Goal: Task Accomplishment & Management: Use online tool/utility

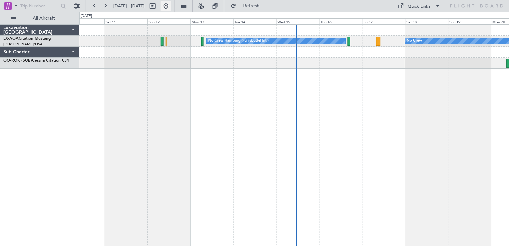
click at [171, 4] on button at bounding box center [166, 6] width 11 height 11
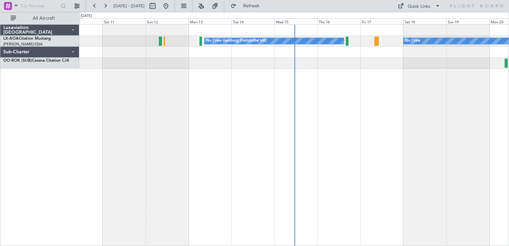
click at [223, 109] on div "No Crew No Crew Hamburg (Fuhlsbuttel Intl)" at bounding box center [294, 135] width 430 height 222
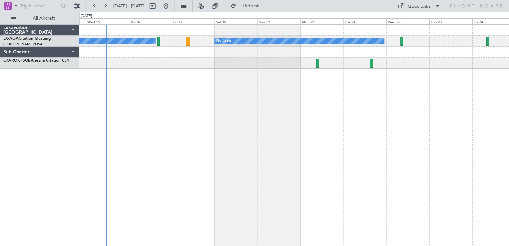
click at [265, 117] on div "No Crew No Crew Hamburg (Fuhlsbuttel Intl) Planned Maint [GEOGRAPHIC_DATA]" at bounding box center [294, 135] width 430 height 222
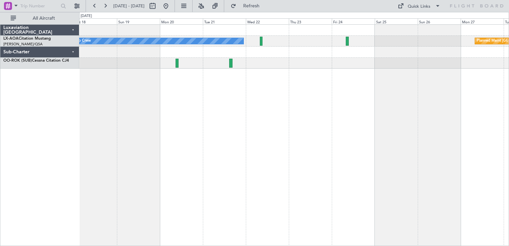
click at [259, 112] on div "No Crew Planned Maint [GEOGRAPHIC_DATA] No Crew Hamburg (Fuhlsbuttel Intl)" at bounding box center [294, 135] width 430 height 222
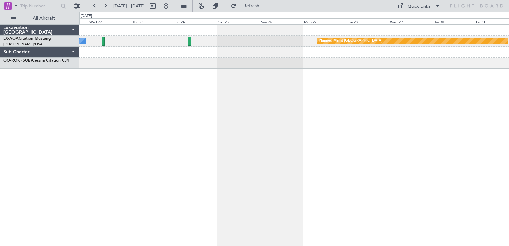
click at [315, 139] on div "No Crew Planned Maint [GEOGRAPHIC_DATA]" at bounding box center [294, 135] width 430 height 222
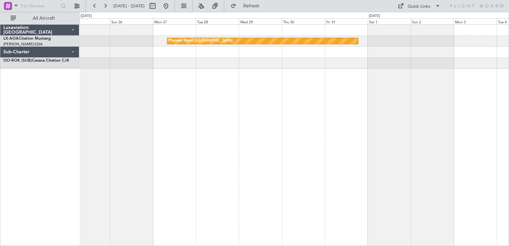
click at [358, 145] on div "Planned Maint [GEOGRAPHIC_DATA]" at bounding box center [294, 135] width 430 height 222
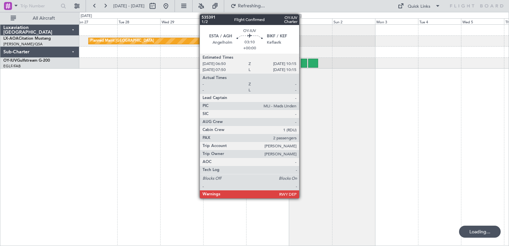
click at [302, 63] on div at bounding box center [304, 63] width 6 height 9
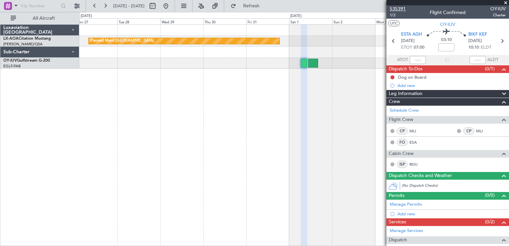
click at [393, 11] on span "535391" at bounding box center [398, 8] width 16 height 7
click at [171, 8] on button at bounding box center [166, 6] width 11 height 11
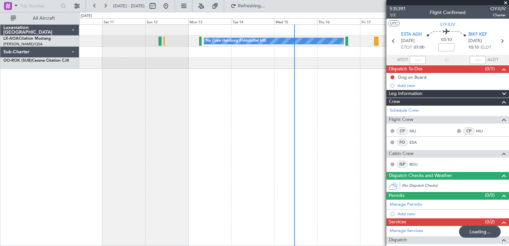
click at [506, 1] on span at bounding box center [505, 3] width 7 height 6
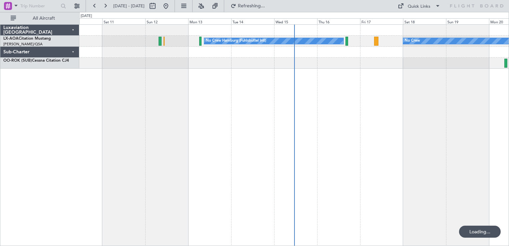
type input "0"
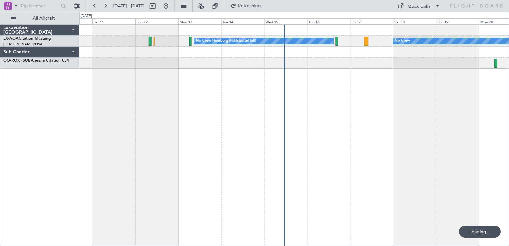
click at [299, 102] on div "No Crew No Crew Hamburg (Fuhlsbuttel Intl)" at bounding box center [294, 135] width 430 height 222
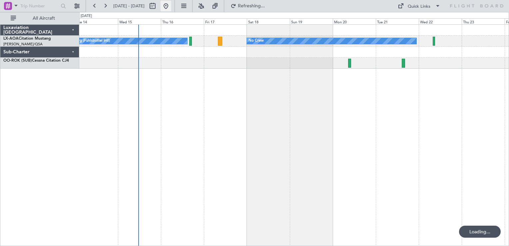
click at [175, 7] on fb-range-datepicker "[DATE] - [DATE]" at bounding box center [130, 6] width 89 height 12
click at [171, 4] on button at bounding box center [166, 6] width 11 height 11
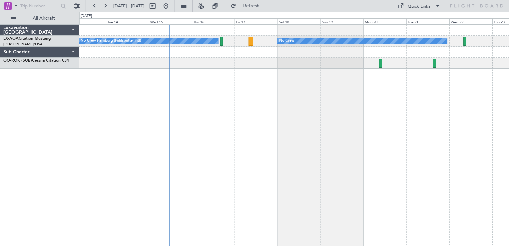
click at [287, 141] on div "No Crew Hamburg (Fuhlsbuttel Intl) No Crew" at bounding box center [294, 135] width 430 height 222
click at [171, 6] on button at bounding box center [166, 6] width 11 height 11
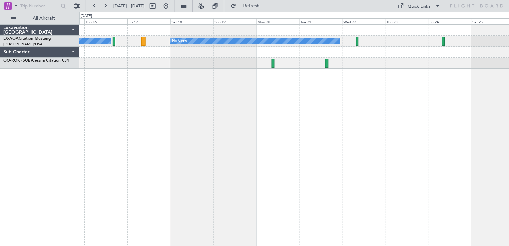
click at [165, 181] on div "No Crew No Crew Hamburg (Fuhlsbuttel Intl) Planned Maint [GEOGRAPHIC_DATA]" at bounding box center [294, 135] width 430 height 222
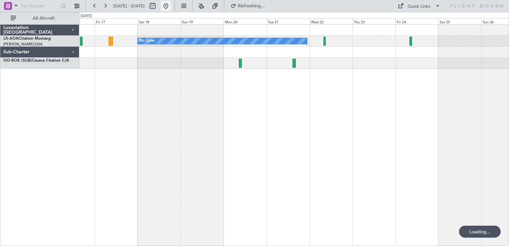
click at [171, 7] on button at bounding box center [166, 6] width 11 height 11
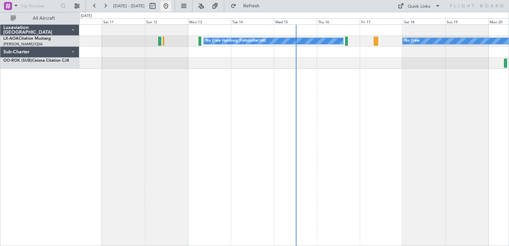
click at [171, 5] on button at bounding box center [166, 6] width 11 height 11
